Goal: Find contact information: Find contact information

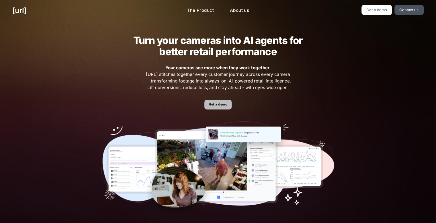
click at [224, 107] on link "Get a demo" at bounding box center [218, 105] width 27 height 10
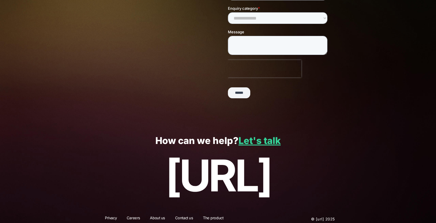
scroll to position [132, 0]
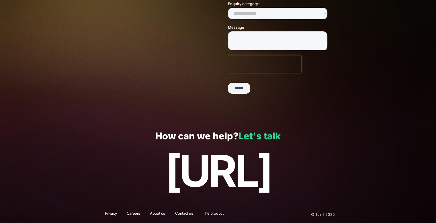
click at [248, 135] on link "Let's talk" at bounding box center [260, 135] width 42 height 11
